Goal: Task Accomplishment & Management: Use online tool/utility

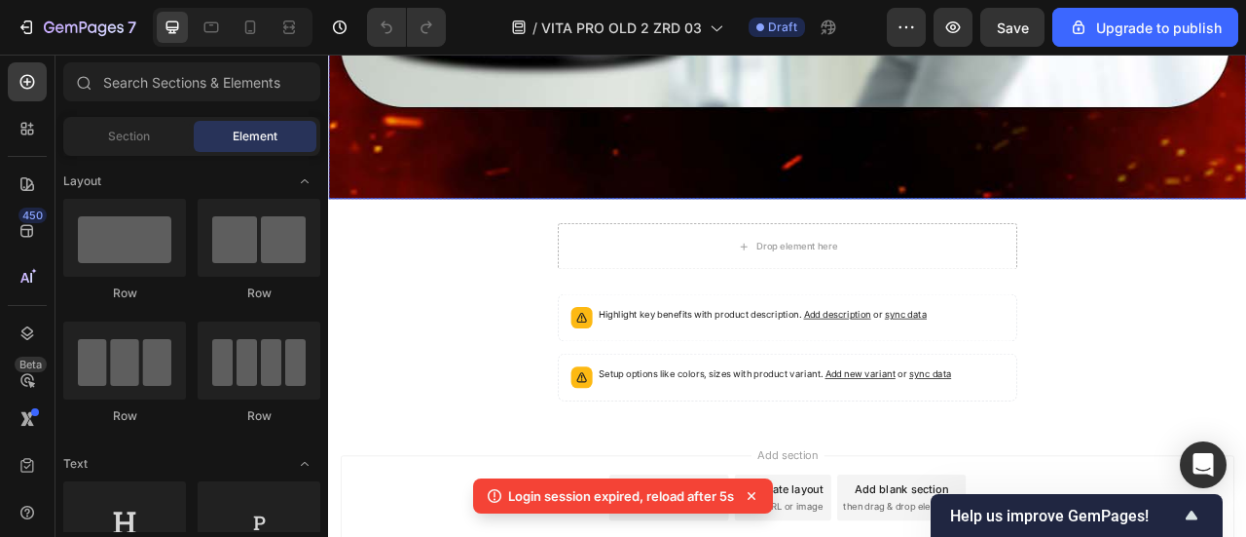
scroll to position [5090, 0]
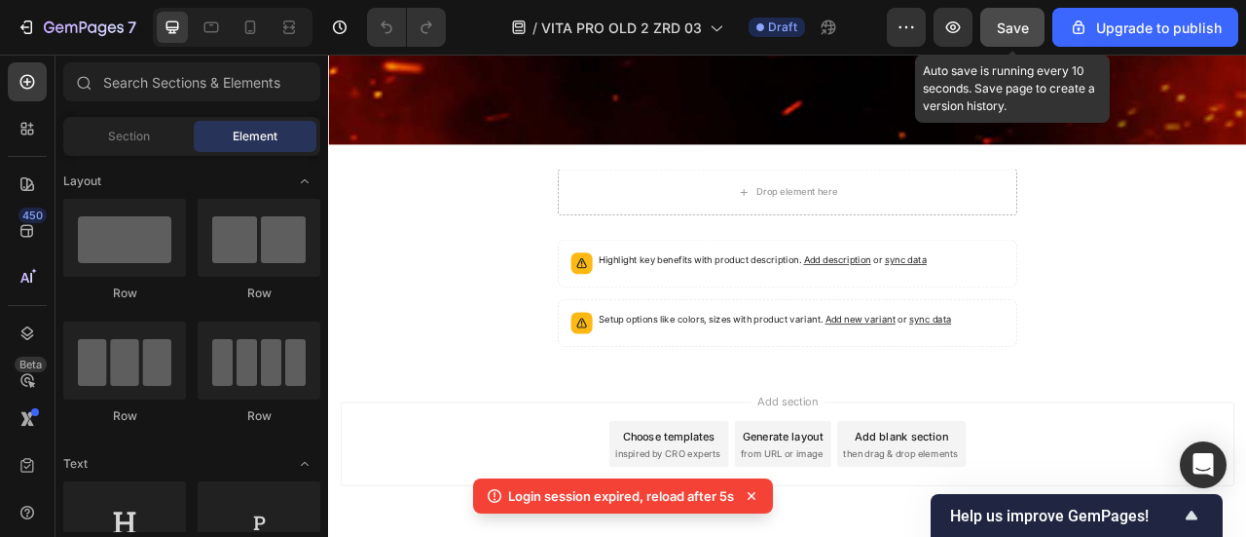
click at [1022, 21] on span "Save" at bounding box center [1013, 27] width 32 height 17
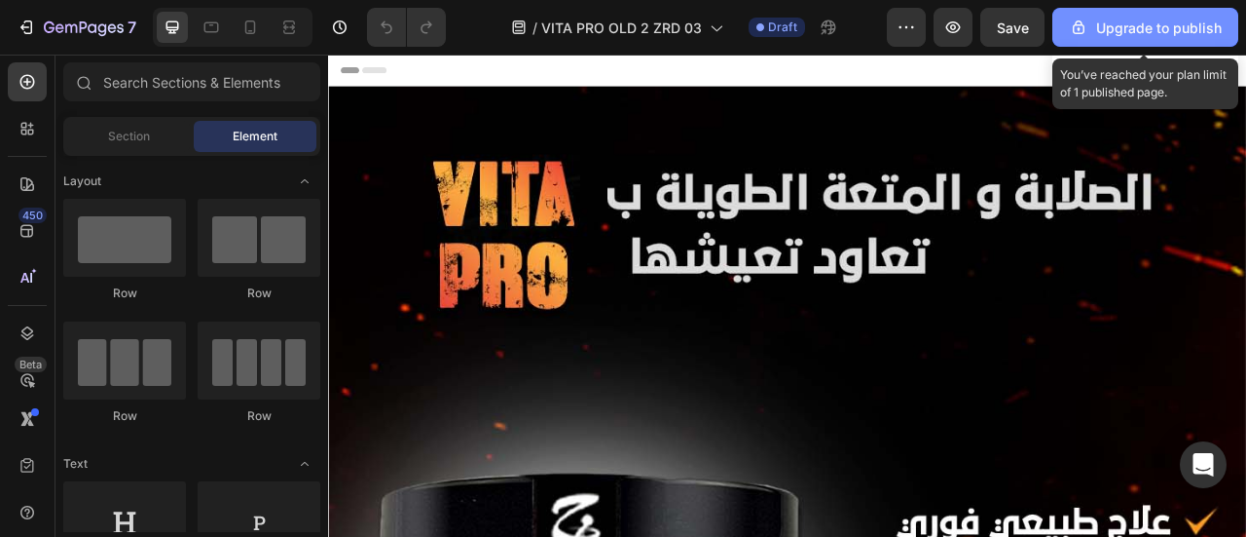
click at [1123, 21] on div "Upgrade to publish" at bounding box center [1145, 28] width 153 height 20
click at [1108, 16] on button "Upgrade to publish" at bounding box center [1146, 27] width 186 height 39
click at [1098, 34] on div "Upgrade to publish" at bounding box center [1145, 28] width 153 height 20
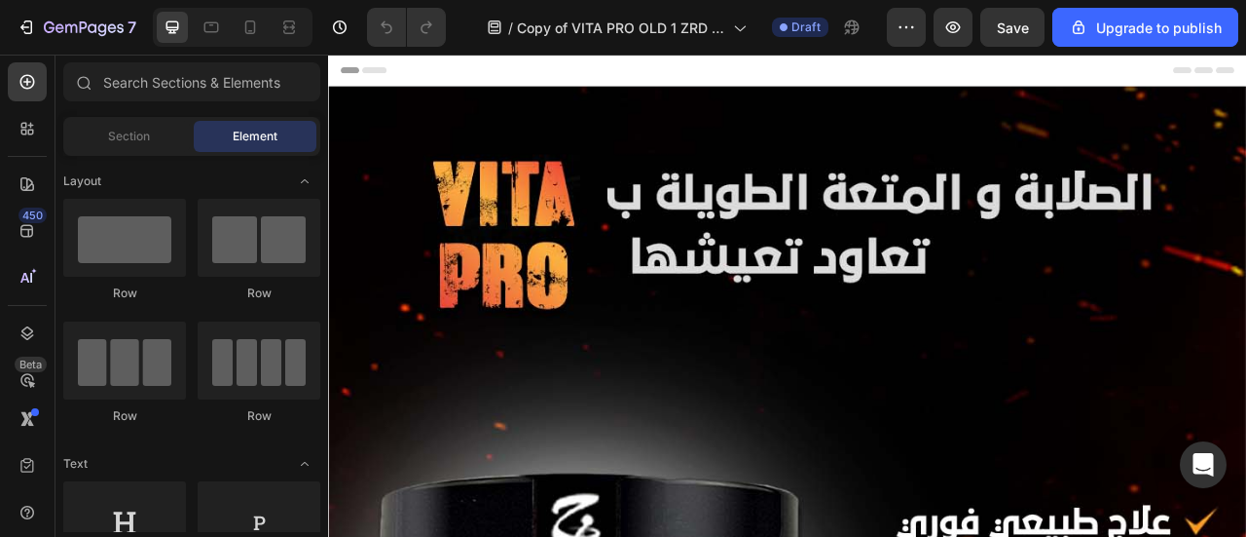
click at [667, 74] on div "Header" at bounding box center [912, 74] width 1137 height 39
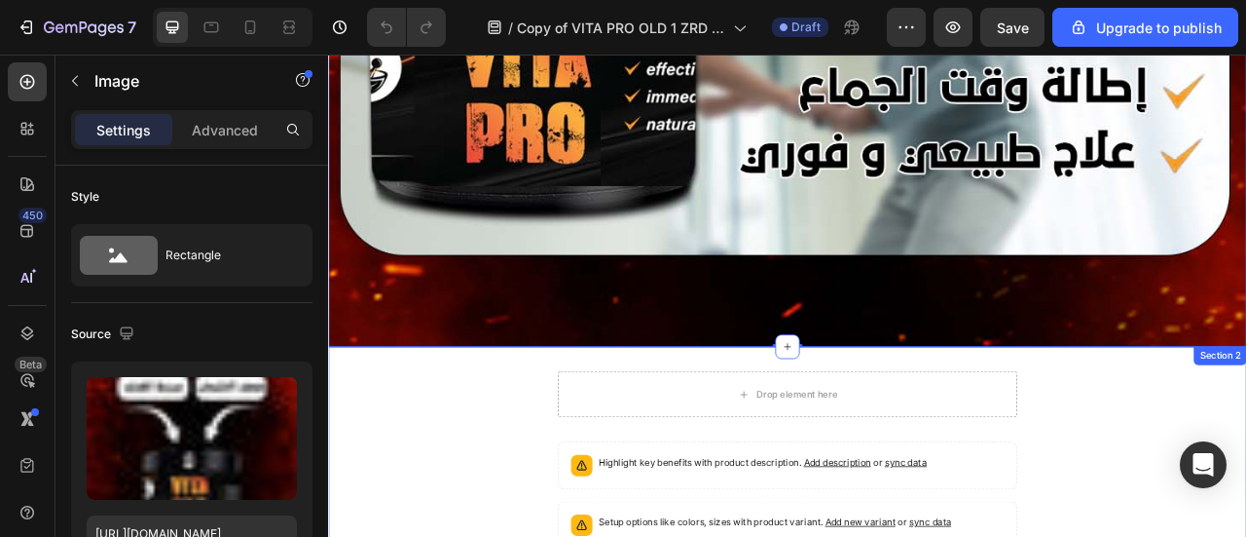
scroll to position [4823, 0]
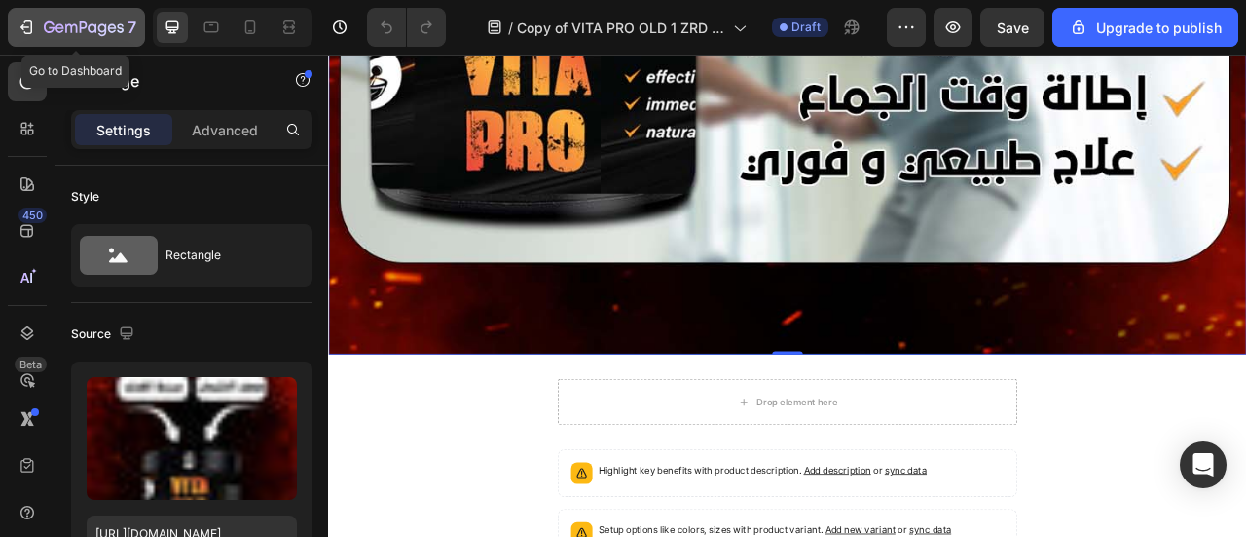
click at [86, 20] on icon "button" at bounding box center [84, 28] width 80 height 17
